Goal: Understand process/instructions: Learn how to perform a task or action

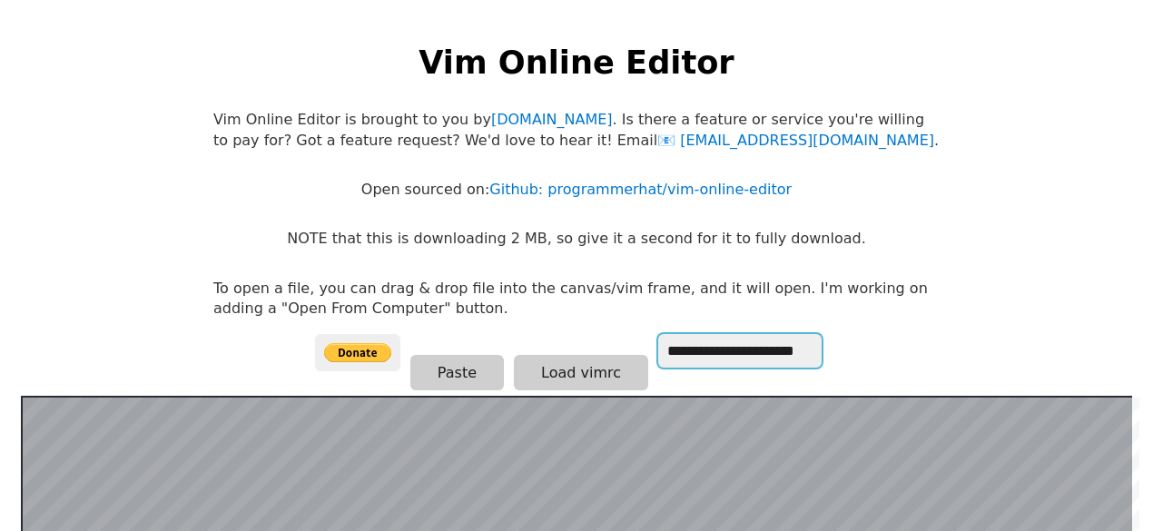
drag, startPoint x: 742, startPoint y: 347, endPoint x: 770, endPoint y: 351, distance: 27.6
click at [770, 351] on input "**********" at bounding box center [739, 351] width 163 height 34
click at [588, 302] on p "To open a file, you can drag & drop file into the canvas/vim frame, and it will…" at bounding box center [576, 299] width 726 height 41
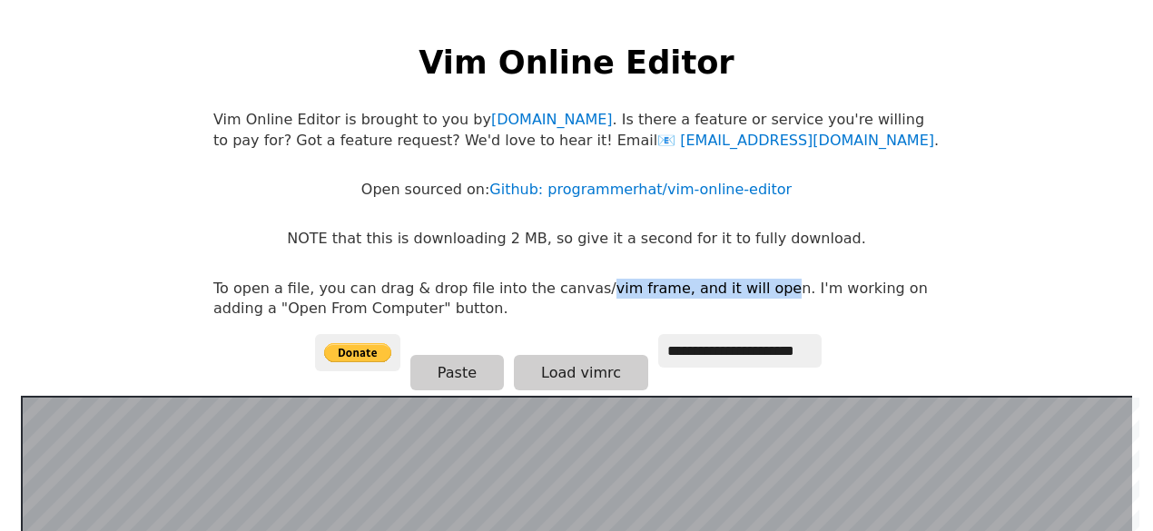
drag, startPoint x: 568, startPoint y: 286, endPoint x: 738, endPoint y: 286, distance: 169.7
click at [738, 286] on p "To open a file, you can drag & drop file into the canvas/vim frame, and it will…" at bounding box center [576, 299] width 726 height 41
drag, startPoint x: 738, startPoint y: 286, endPoint x: 425, endPoint y: 278, distance: 313.2
click at [425, 279] on p "To open a file, you can drag & drop file into the canvas/vim frame, and it will…" at bounding box center [576, 299] width 726 height 41
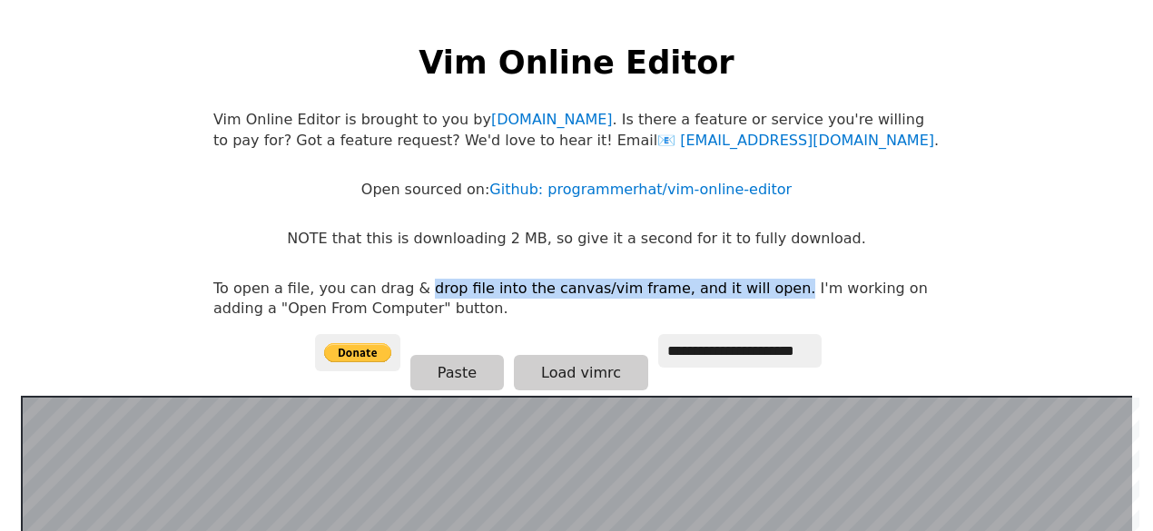
click at [425, 279] on p "To open a file, you can drag & drop file into the canvas/vim frame, and it will…" at bounding box center [576, 299] width 726 height 41
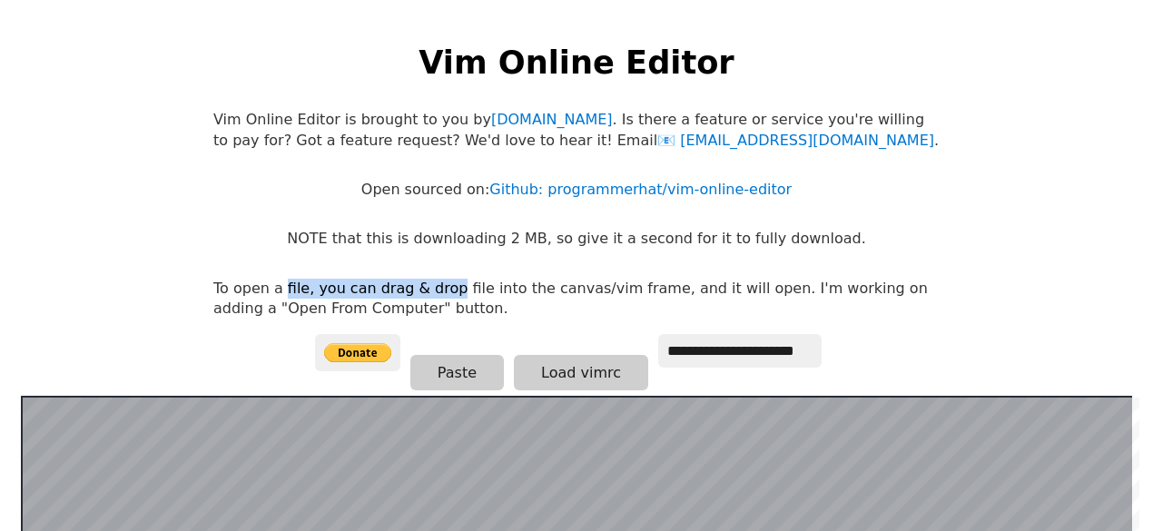
drag, startPoint x: 425, startPoint y: 278, endPoint x: 276, endPoint y: 279, distance: 148.8
click at [276, 279] on p "To open a file, you can drag & drop file into the canvas/vim frame, and it will…" at bounding box center [576, 299] width 726 height 41
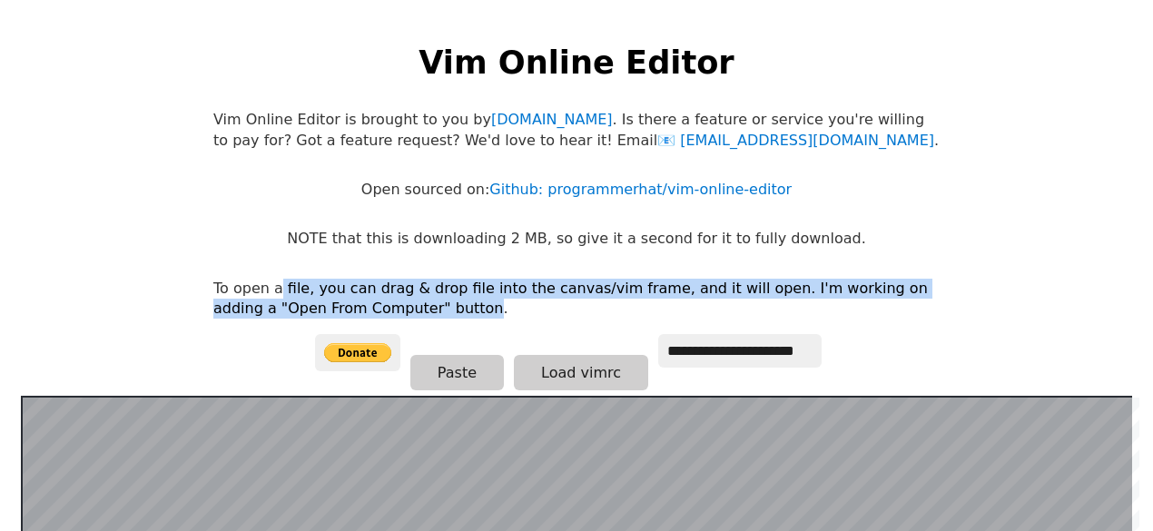
drag, startPoint x: 276, startPoint y: 279, endPoint x: 378, endPoint y: 312, distance: 107.0
click at [378, 312] on p "To open a file, you can drag & drop file into the canvas/vim frame, and it will…" at bounding box center [576, 299] width 726 height 41
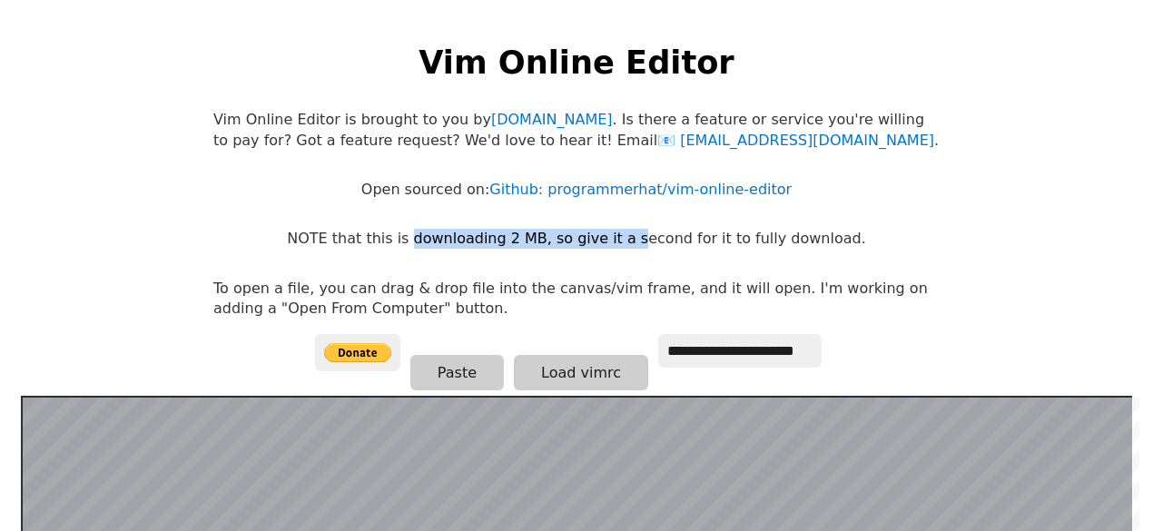
drag, startPoint x: 432, startPoint y: 241, endPoint x: 639, endPoint y: 221, distance: 207.9
click at [639, 221] on body "**********" at bounding box center [576, 283] width 744 height 531
drag, startPoint x: 639, startPoint y: 221, endPoint x: 496, endPoint y: 248, distance: 146.0
click at [496, 248] on body "**********" at bounding box center [576, 283] width 744 height 531
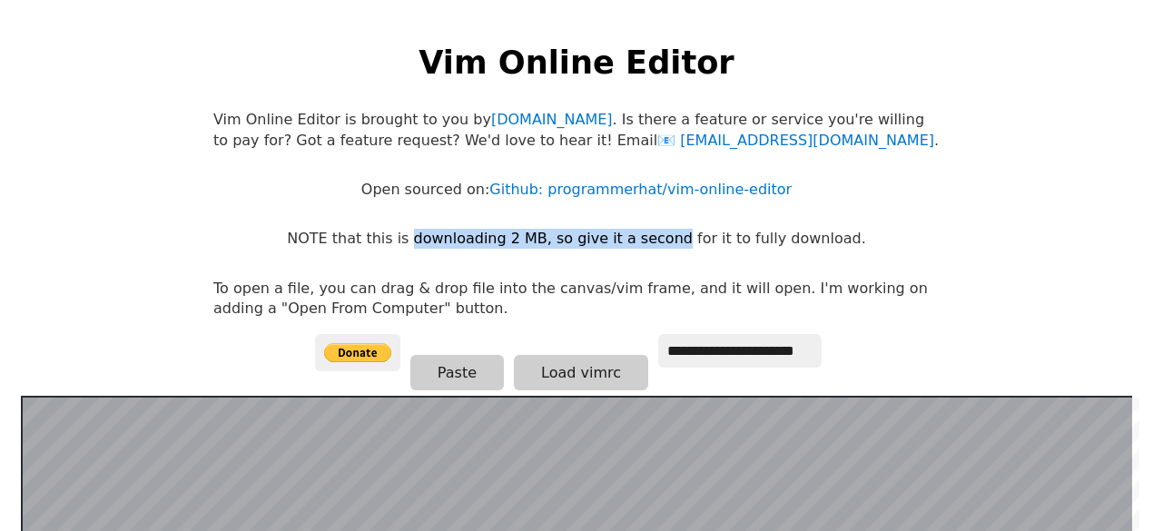
click at [496, 248] on p "NOTE that this is downloading 2 MB, so give it a second for it to fully downloa…" at bounding box center [576, 239] width 578 height 20
drag, startPoint x: 496, startPoint y: 248, endPoint x: 645, endPoint y: 233, distance: 150.4
click at [645, 233] on p "NOTE that this is downloading 2 MB, so give it a second for it to fully downloa…" at bounding box center [576, 239] width 578 height 20
drag, startPoint x: 645, startPoint y: 233, endPoint x: 471, endPoint y: 237, distance: 174.3
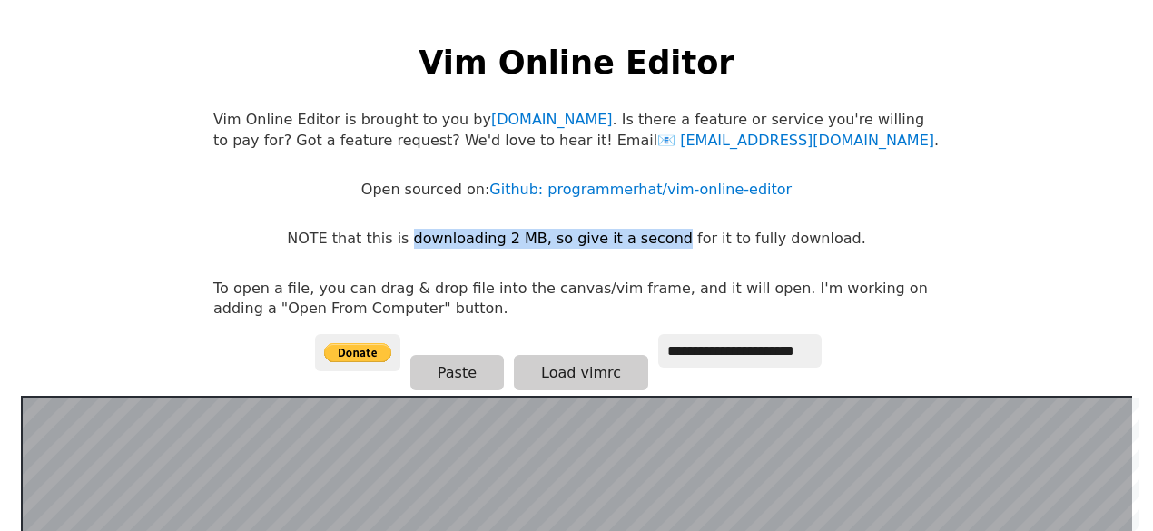
click at [471, 237] on p "NOTE that this is downloading 2 MB, so give it a second for it to fully downloa…" at bounding box center [576, 239] width 578 height 20
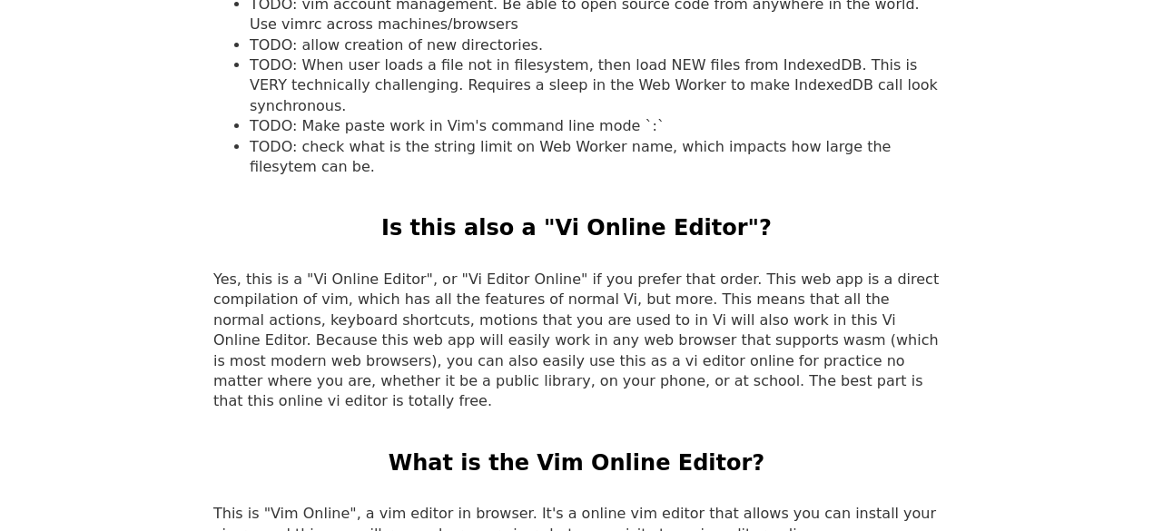
scroll to position [1964, 0]
